Goal: Information Seeking & Learning: Learn about a topic

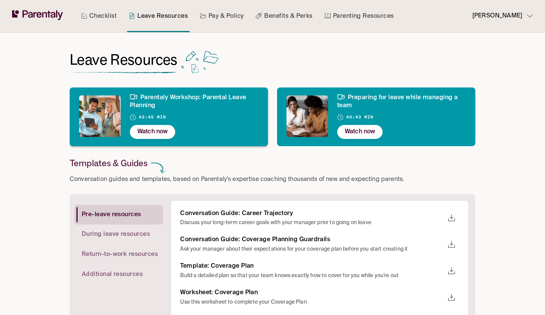
click at [172, 125] on div "Parentaly Workshop: Parental Leave Planning 42:45 min Watch now" at bounding box center [194, 116] width 129 height 45
click at [153, 130] on p "Watch now" at bounding box center [152, 132] width 30 height 10
click at [367, 143] on div "Preparing for leave while managing a team 40:43 min Watch now" at bounding box center [376, 116] width 198 height 59
click at [148, 139] on div "Parentaly Workshop: Parental Leave Planning 42:45 min Watch now" at bounding box center [194, 116] width 129 height 45
click at [161, 136] on p "Watch now" at bounding box center [152, 132] width 30 height 10
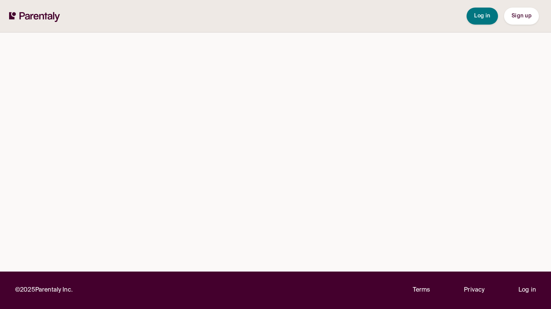
click at [467, 16] on button "Log in" at bounding box center [482, 16] width 31 height 17
